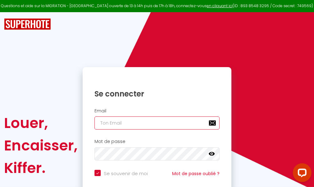
click at [156, 122] on input "email" at bounding box center [157, 122] width 125 height 13
type input "m"
checkbox input "true"
type input "ma"
checkbox input "true"
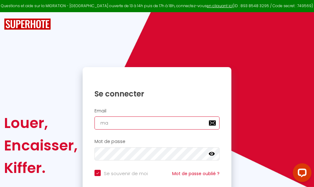
type input "mar"
checkbox input "true"
type input "marc"
checkbox input "true"
type input "marcd"
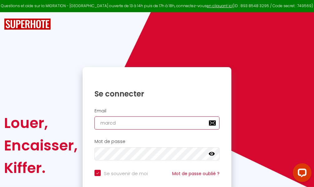
checkbox input "true"
type input "marcdp"
checkbox input "true"
type input "marcdpo"
checkbox input "true"
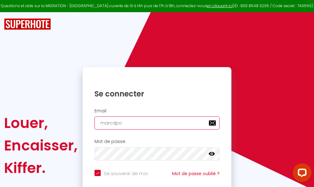
type input "marcdpoz"
checkbox input "true"
type input "marcdpoz."
checkbox input "true"
type input "marcdpoz.l"
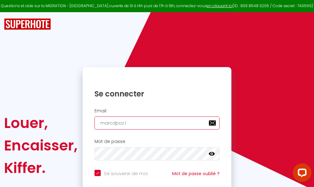
checkbox input "true"
type input "marcdpoz.lo"
checkbox input "true"
type input "marcdpoz.loc"
checkbox input "true"
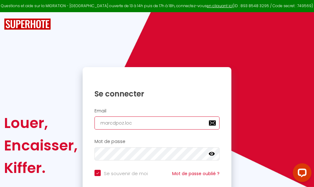
type input "marcdpoz.loca"
checkbox input "true"
type input "marcdpoz.locat"
checkbox input "true"
type input "marcdpoz.locati"
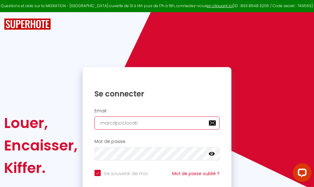
checkbox input "true"
type input "marcdpoz.locatio"
checkbox input "true"
type input "marcdpoz.location"
checkbox input "true"
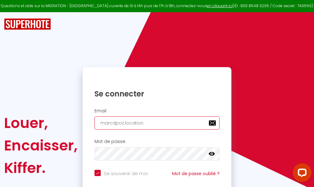
type input "marcdpoz.location@"
checkbox input "true"
type input "marcdpoz.location@g"
checkbox input "true"
type input "marcdpoz.location@gm"
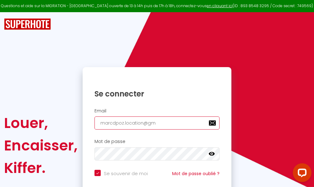
checkbox input "true"
type input "marcdpoz.location@gma"
checkbox input "true"
type input "marcdpoz.location@gmai"
checkbox input "true"
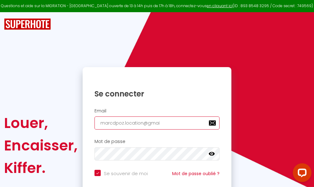
type input "[EMAIL_ADDRESS]"
checkbox input "true"
type input "[EMAIL_ADDRESS]."
checkbox input "true"
type input "marcdpoz.location@gmail.c"
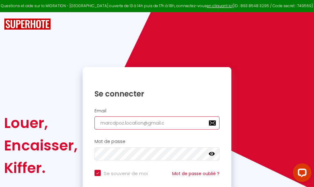
checkbox input "true"
type input "[EMAIL_ADDRESS][DOMAIN_NAME]"
checkbox input "true"
type input "[EMAIL_ADDRESS][DOMAIN_NAME]"
checkbox input "true"
